Goal: Transaction & Acquisition: Purchase product/service

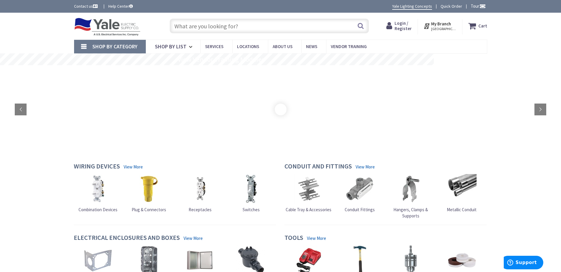
click at [0, 0] on p "My Branch : HARRISBURG, PA Change" at bounding box center [0, 0] width 0 height 0
click at [210, 24] on input "text" at bounding box center [269, 26] width 199 height 15
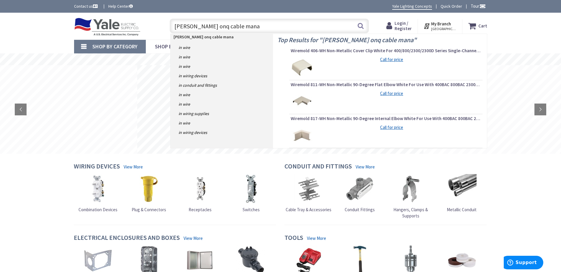
drag, startPoint x: 239, startPoint y: 28, endPoint x: 194, endPoint y: 30, distance: 45.2
click at [194, 30] on input "legrand onq cable mana" at bounding box center [269, 26] width 199 height 15
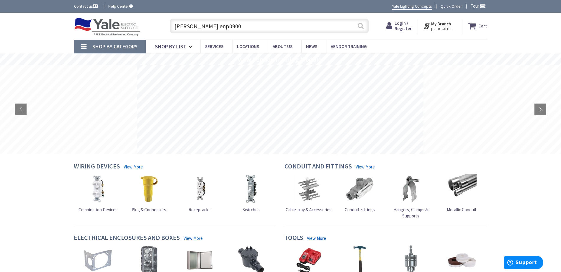
type input "legrand enp0900"
click at [359, 30] on button "Search" at bounding box center [361, 25] width 8 height 13
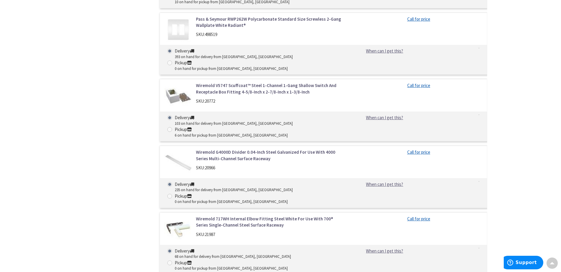
scroll to position [996, 0]
